Goal: Transaction & Acquisition: Purchase product/service

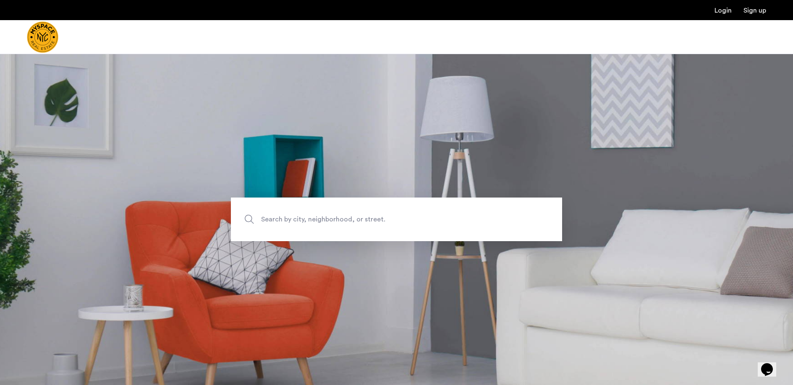
click at [317, 225] on span "Search by city, neighborhood, or street." at bounding box center [377, 219] width 232 height 11
click at [317, 225] on input "Search by city, neighborhood, or street." at bounding box center [396, 220] width 331 height 44
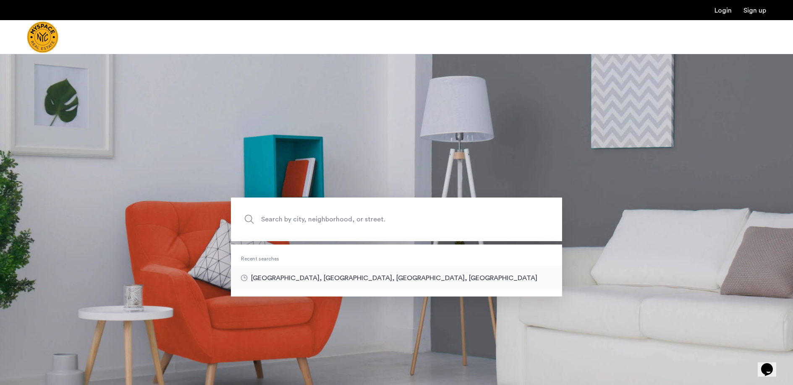
type input "**********"
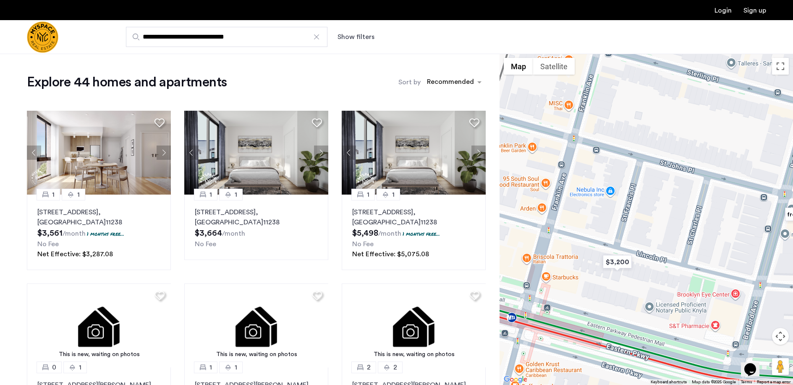
drag, startPoint x: 598, startPoint y: 280, endPoint x: 658, endPoint y: 283, distance: 60.5
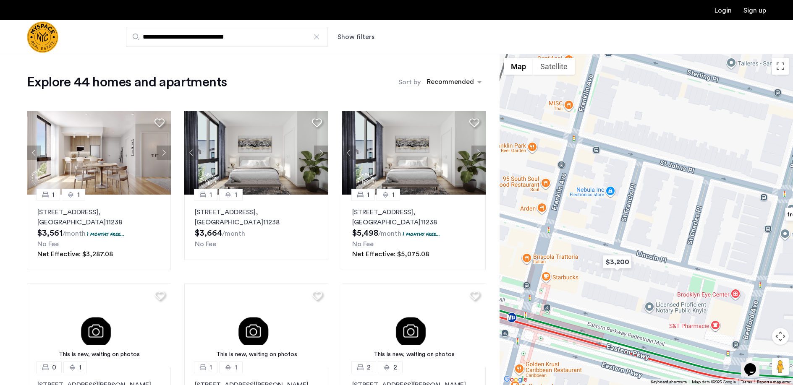
click at [658, 283] on div at bounding box center [646, 220] width 293 height 332
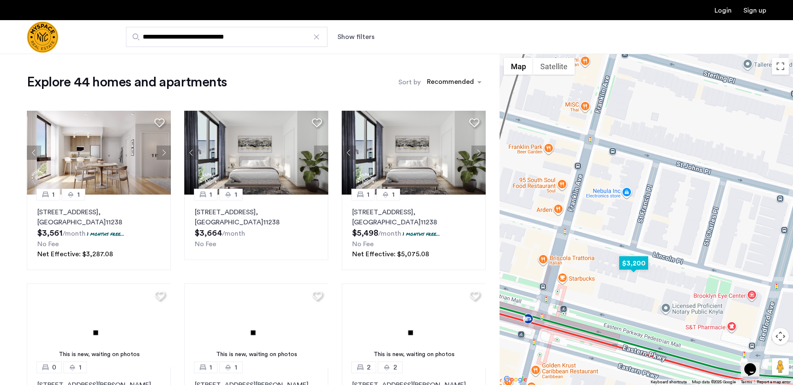
click at [638, 267] on img "$3,200" at bounding box center [634, 263] width 36 height 19
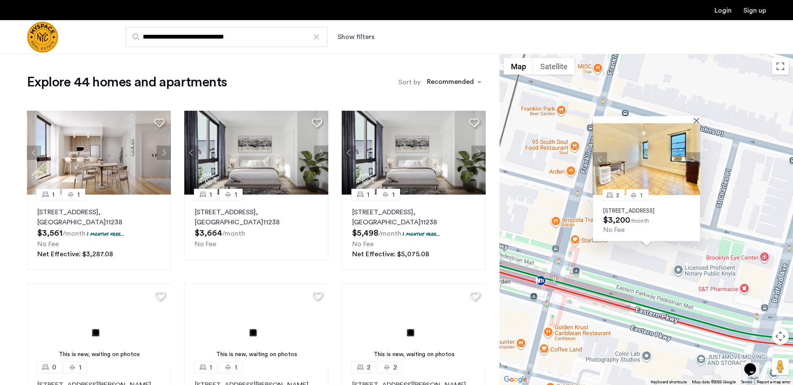
click at [614, 211] on p "[STREET_ADDRESS]" at bounding box center [646, 211] width 86 height 7
